Goal: Check status: Check status

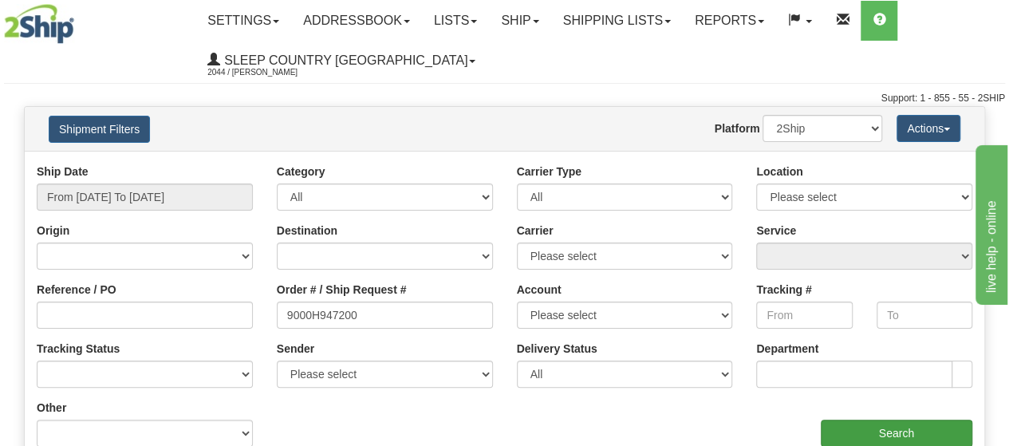
type input "9000H947200"
click at [906, 434] on input "Search" at bounding box center [897, 433] width 152 height 27
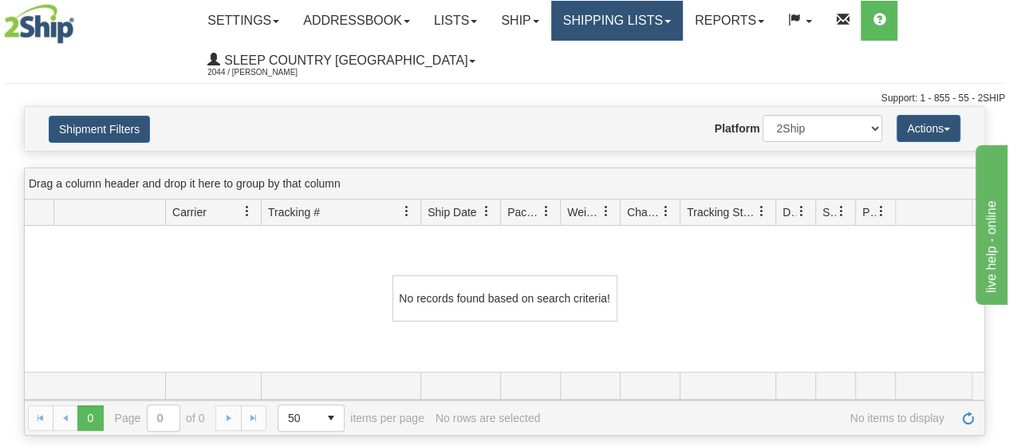
click at [652, 15] on link "Shipping lists" at bounding box center [617, 21] width 132 height 40
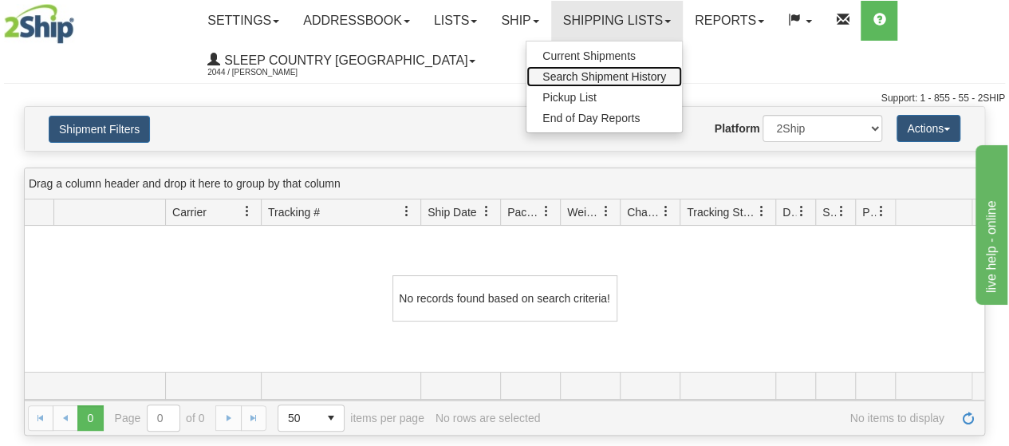
click at [623, 73] on span "Search Shipment History" at bounding box center [605, 76] width 124 height 13
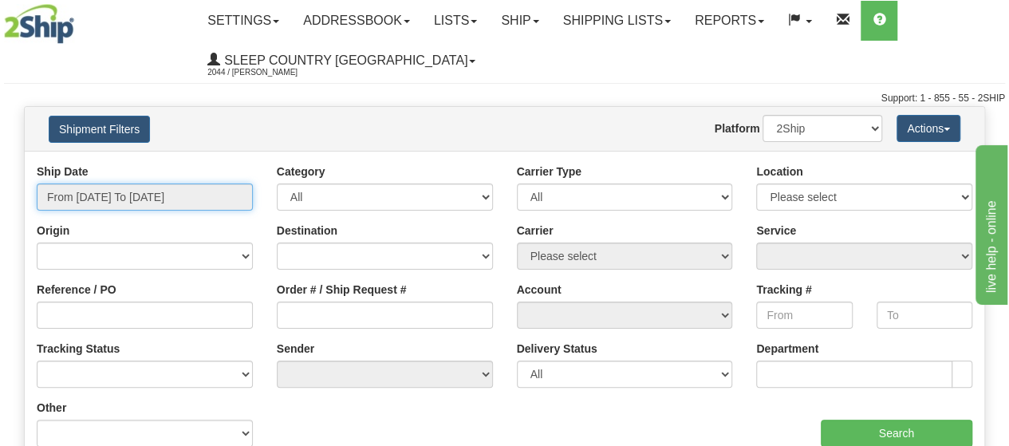
click at [145, 199] on input "From [DATE] To [DATE]" at bounding box center [145, 196] width 216 height 27
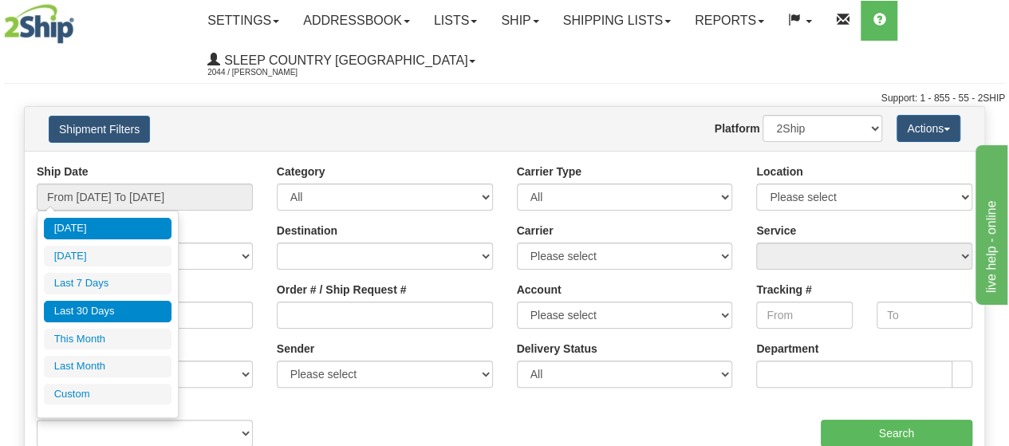
click at [111, 304] on li "Last 30 Days" at bounding box center [108, 312] width 128 height 22
type input "From [DATE] To [DATE]"
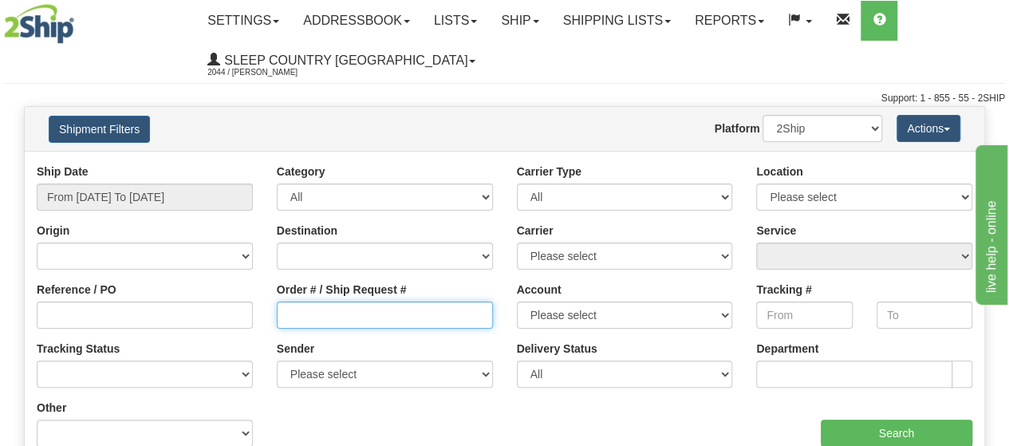
click at [323, 314] on input "Order # / Ship Request #" at bounding box center [385, 315] width 216 height 27
paste input "9000H947200"
type input "9000H947200*A"
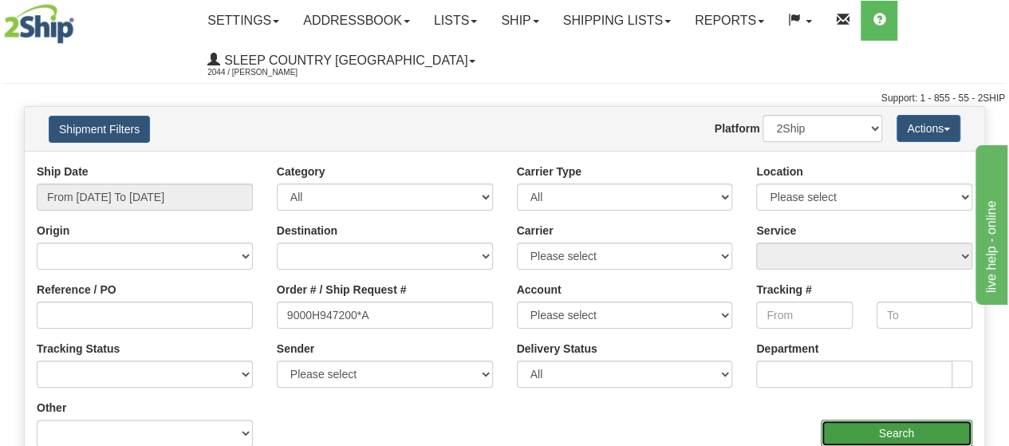
click at [894, 423] on input "Search" at bounding box center [897, 433] width 152 height 27
